Goal: Obtain resource: Download file/media

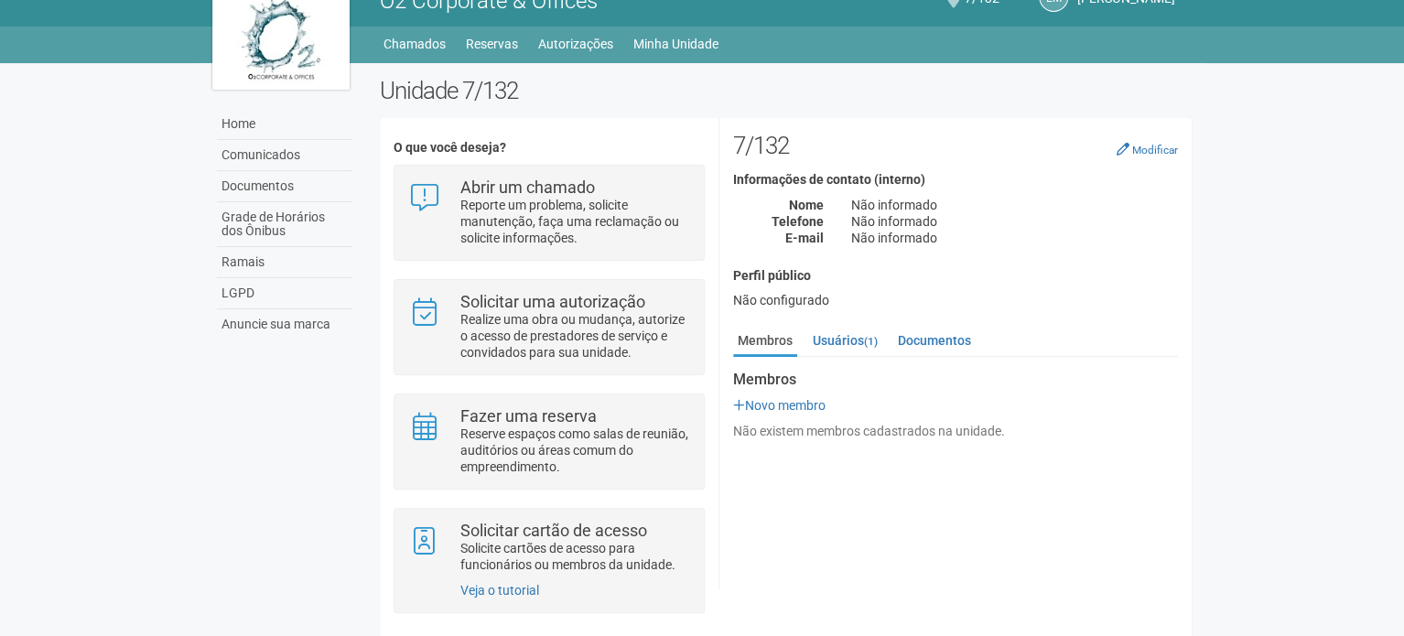
scroll to position [45, 0]
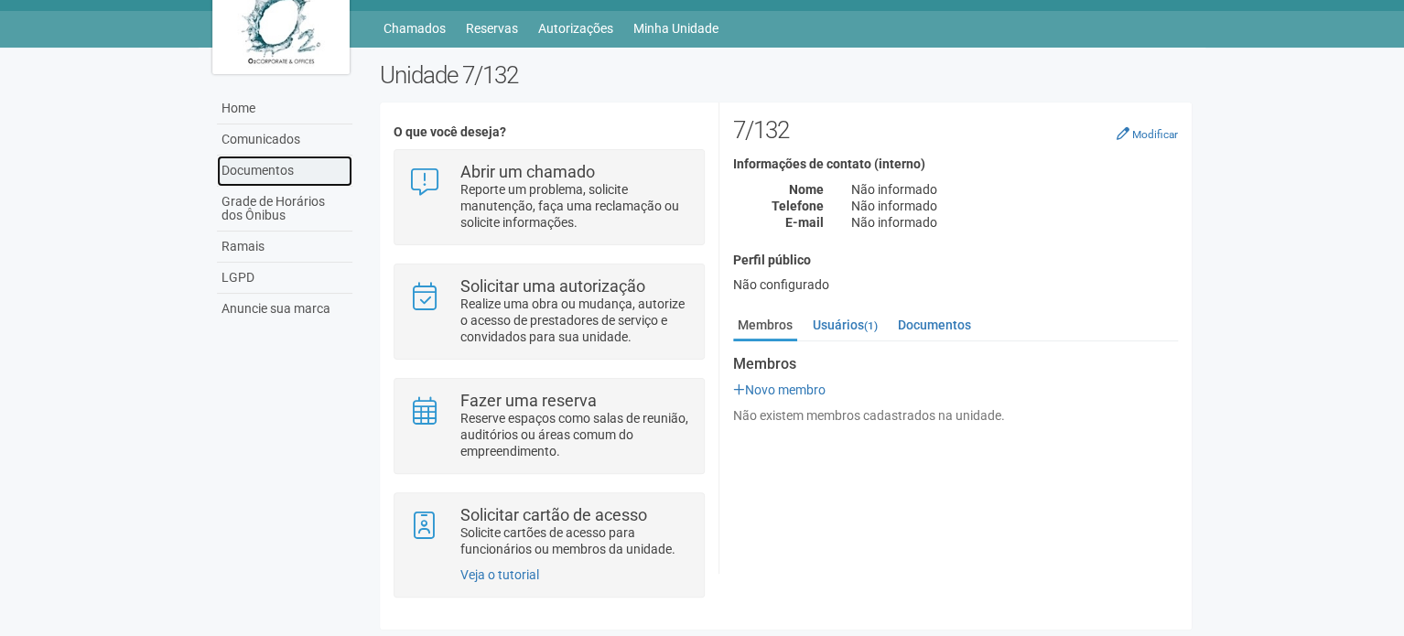
click at [253, 165] on link "Documentos" at bounding box center [284, 171] width 135 height 31
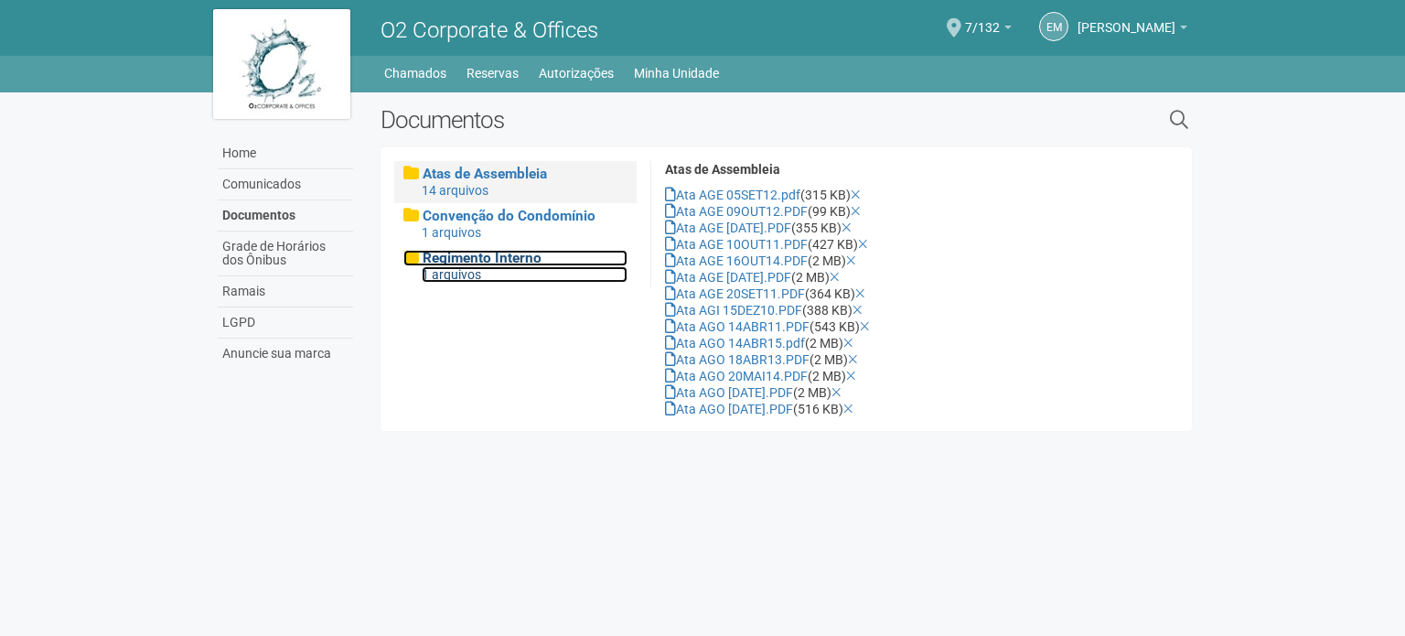
click at [461, 264] on span "Regimento Interno" at bounding box center [482, 258] width 119 height 16
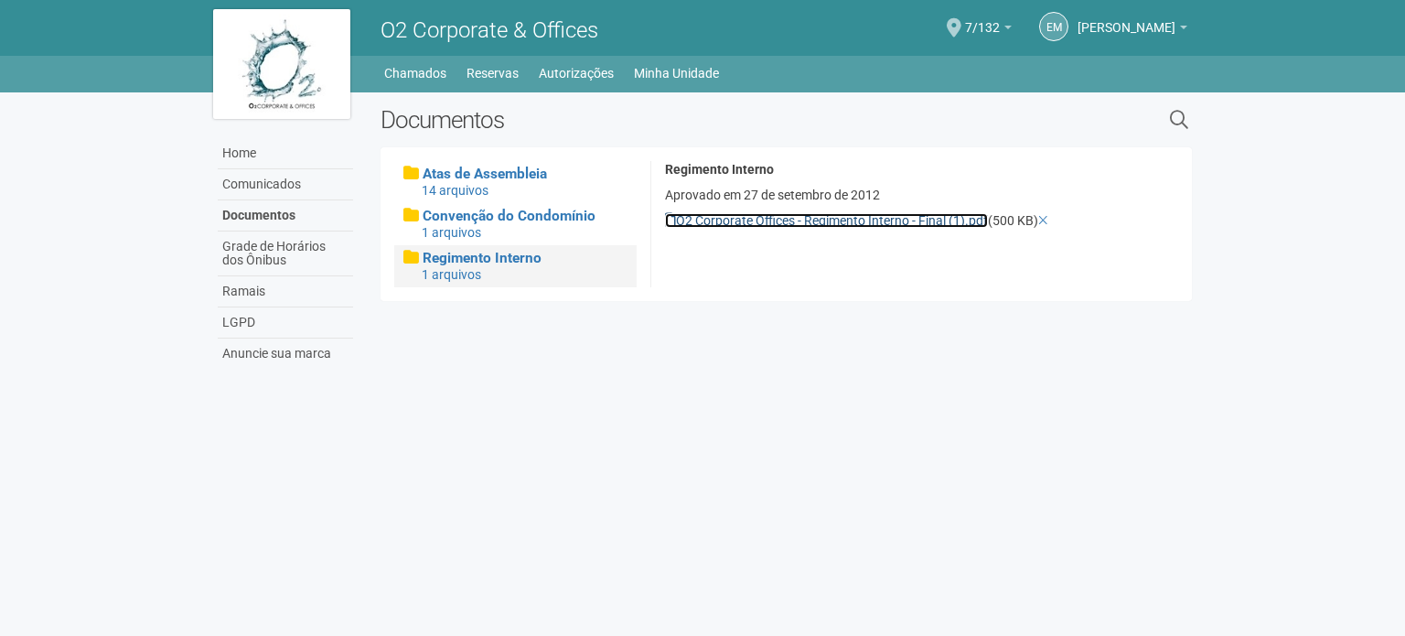
click at [765, 219] on link "O2 Corporate Offices - Regimento Interno - Final (1).pdf" at bounding box center [826, 220] width 323 height 15
click at [969, 30] on link "7/132" at bounding box center [988, 30] width 47 height 15
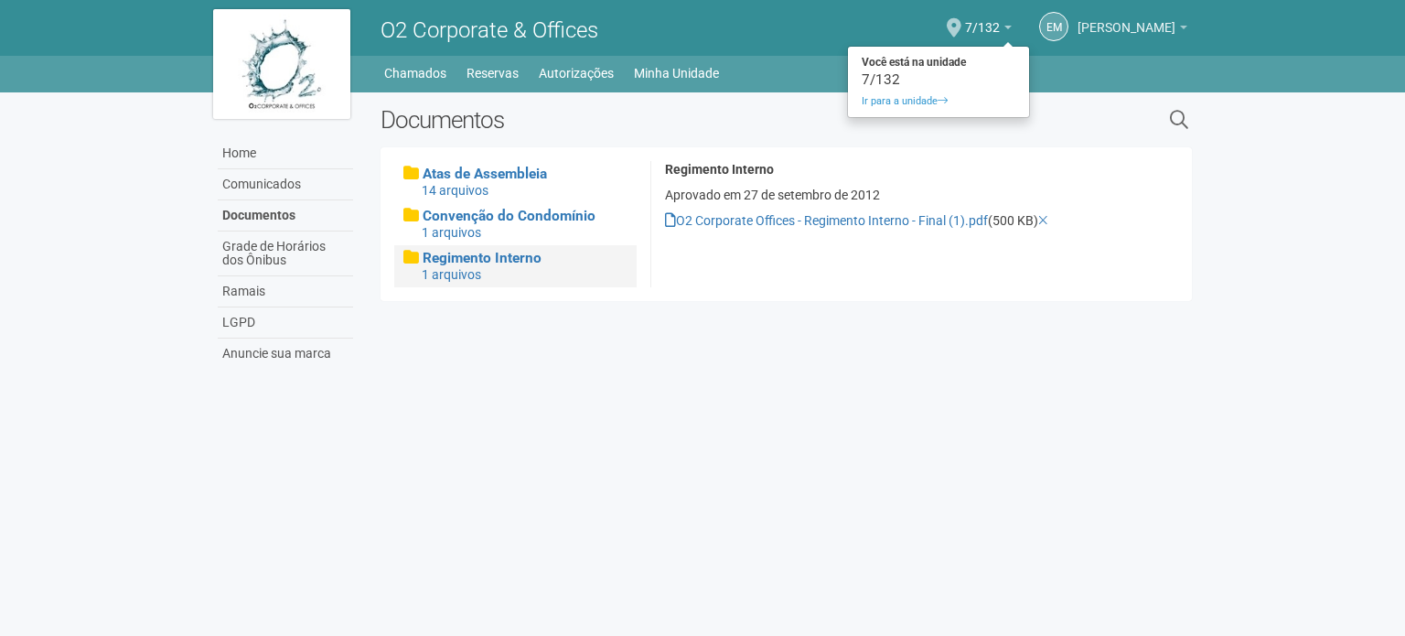
click at [1137, 36] on link "[PERSON_NAME]" at bounding box center [1133, 30] width 110 height 15
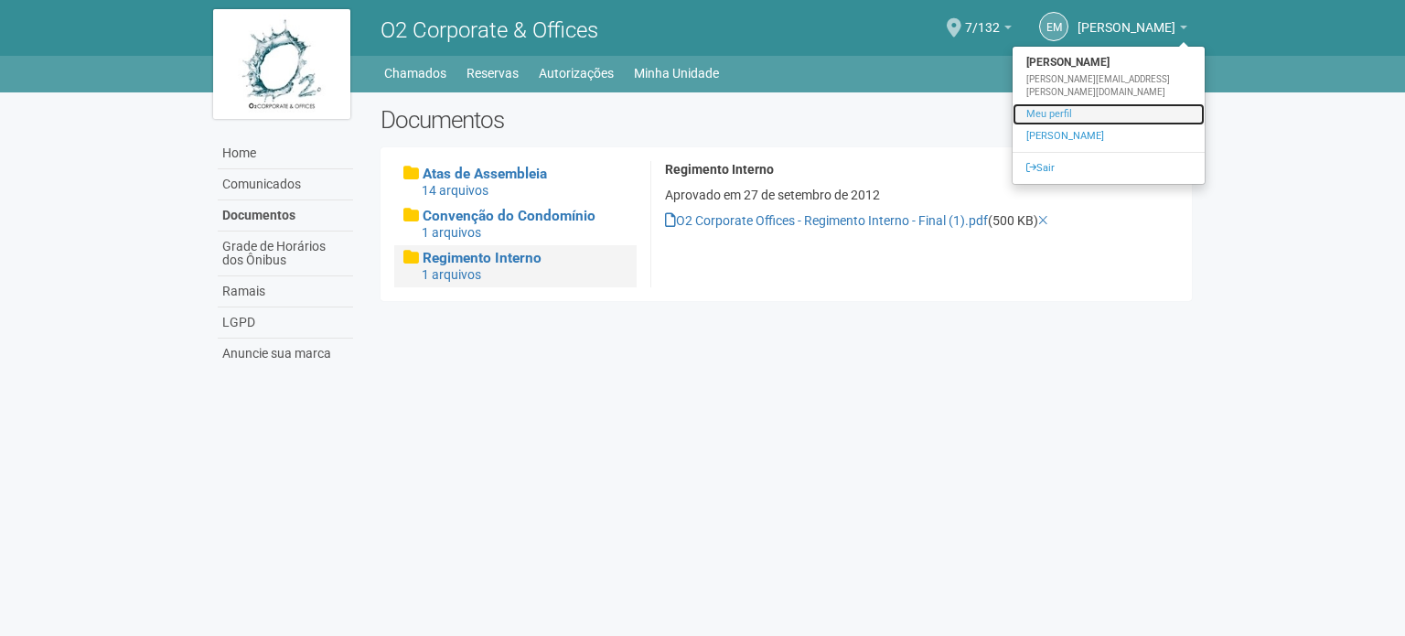
click at [1061, 103] on link "Meu perfil" at bounding box center [1109, 114] width 192 height 22
